Goal: Transaction & Acquisition: Download file/media

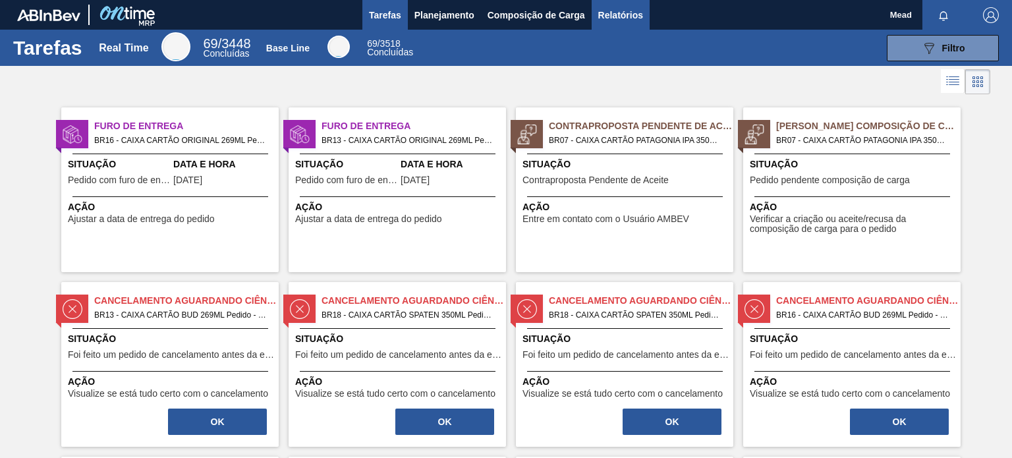
click at [619, 18] on span "Relatórios" at bounding box center [620, 15] width 45 height 16
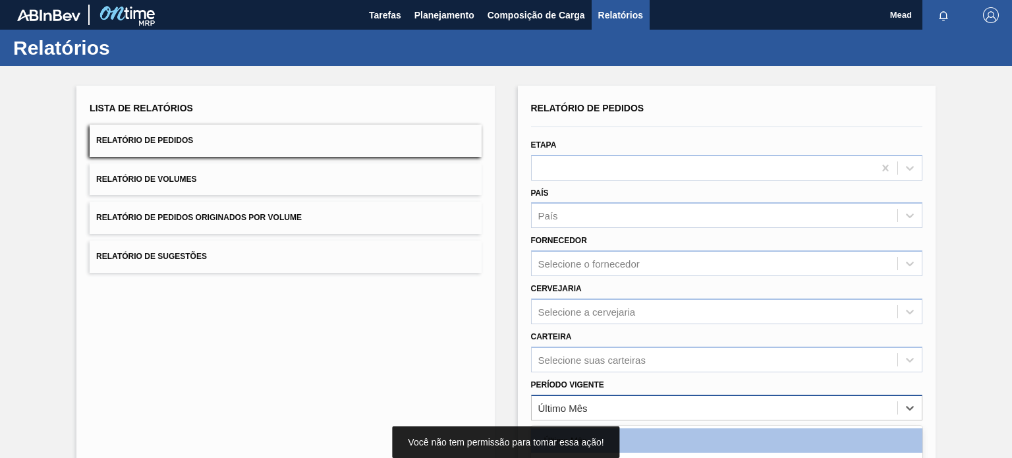
click at [586, 409] on div "option Último Mês focused, 1 of 2. 2 results available. Use Up and Down to choo…" at bounding box center [726, 408] width 391 height 26
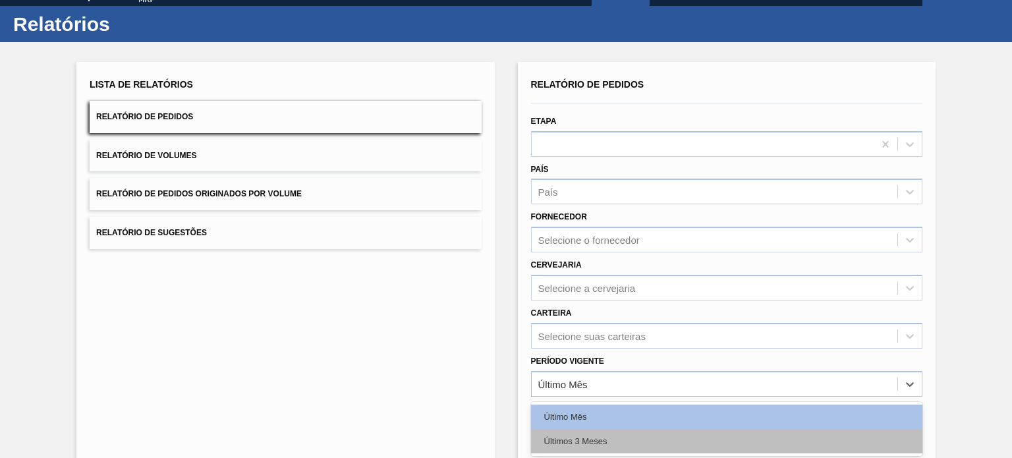
click at [596, 437] on div "Últimos 3 Meses" at bounding box center [726, 441] width 391 height 24
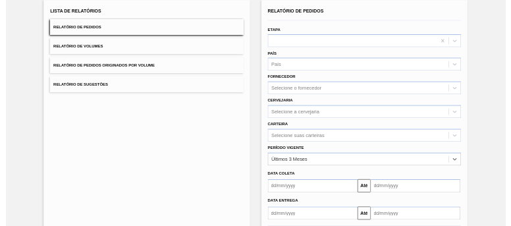
scroll to position [150, 0]
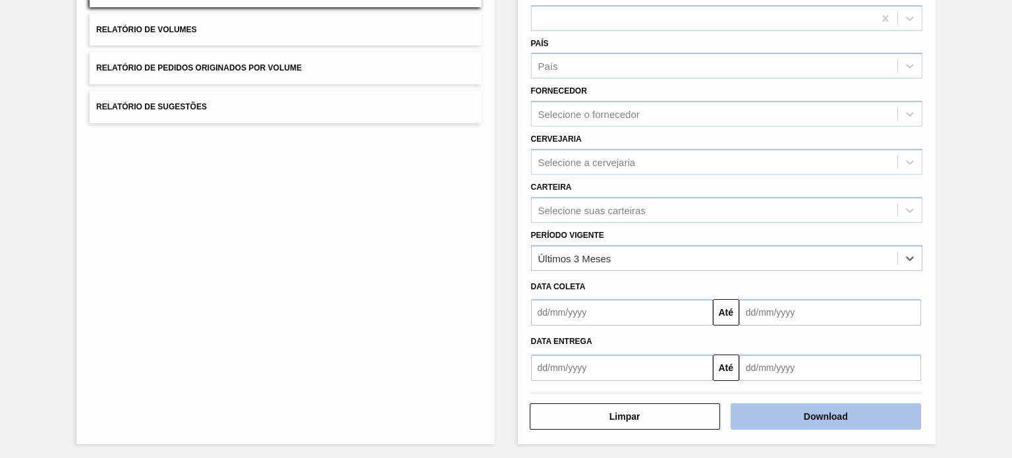
click at [789, 413] on button "Download" at bounding box center [826, 416] width 190 height 26
click at [816, 419] on button "Download" at bounding box center [826, 416] width 190 height 26
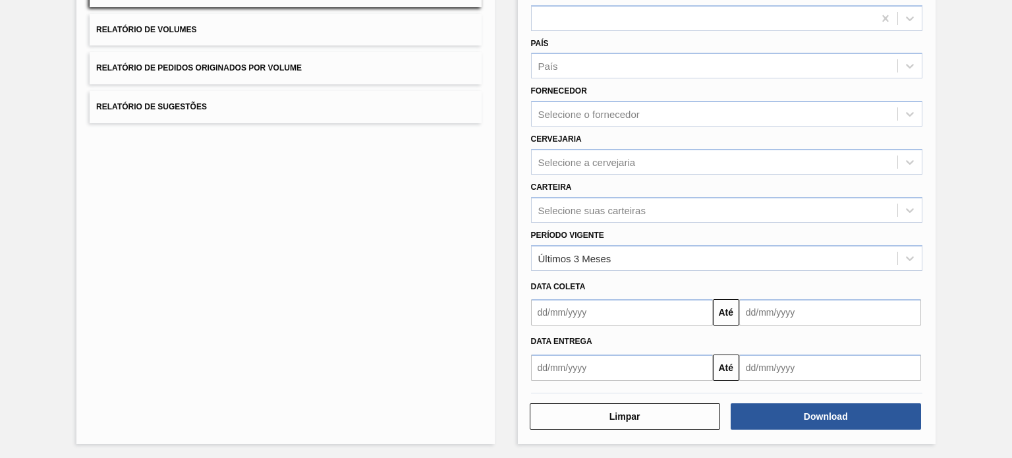
click at [477, 244] on div "Lista de Relatórios Relatório de Pedidos Relatório de Volumes Relatório de Pedi…" at bounding box center [285, 190] width 418 height 508
